Goal: Transaction & Acquisition: Purchase product/service

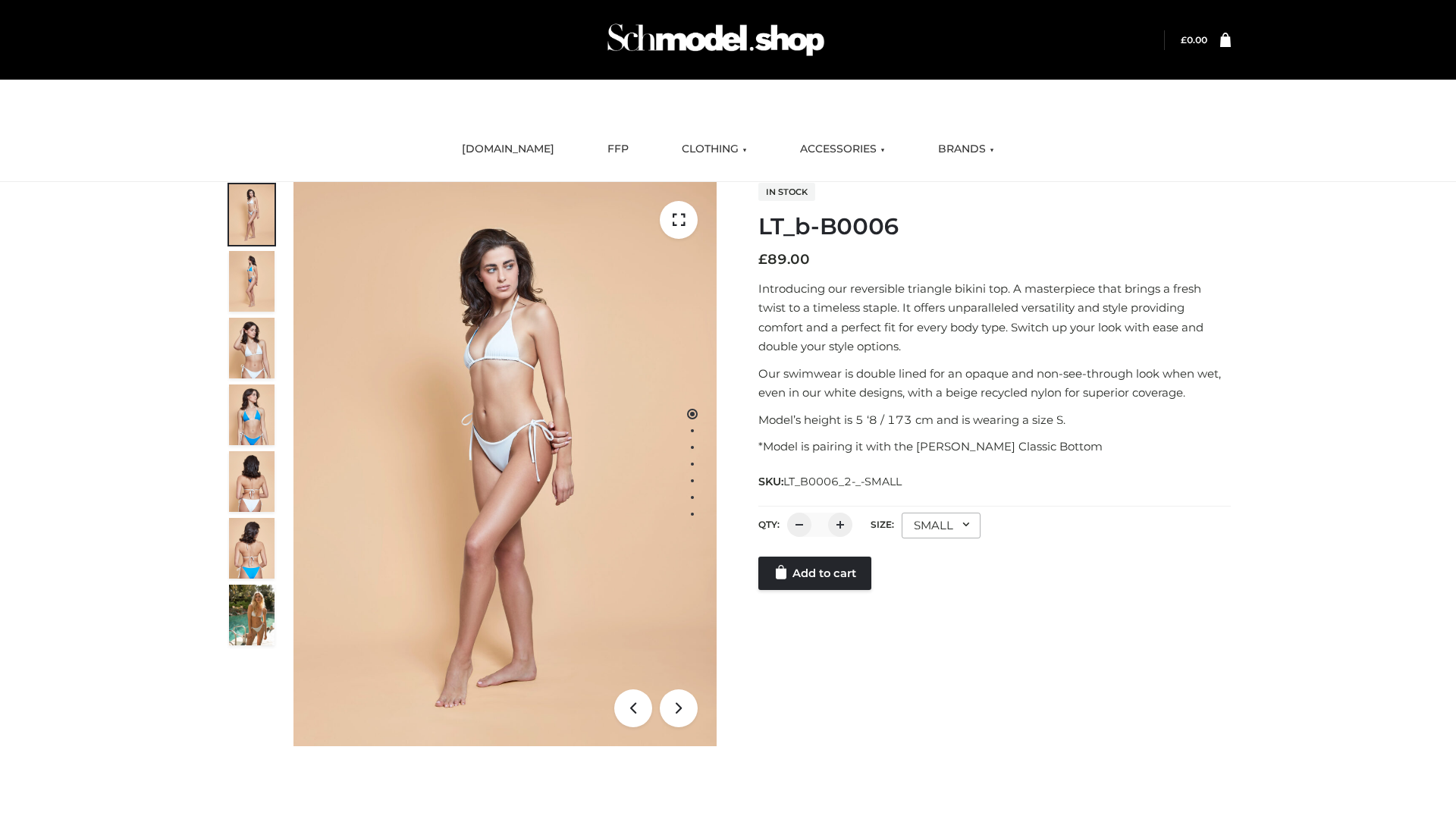
click at [816, 574] on link "Add to cart" at bounding box center [815, 573] width 113 height 34
